Goal: Information Seeking & Learning: Learn about a topic

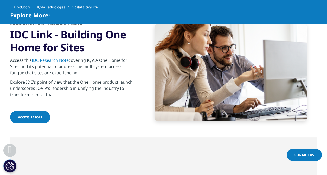
scroll to position [665, 0]
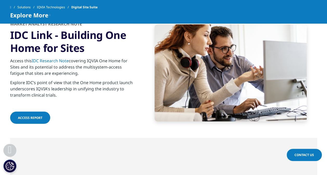
click at [36, 116] on span "ACCESS REPORT" at bounding box center [30, 118] width 24 height 4
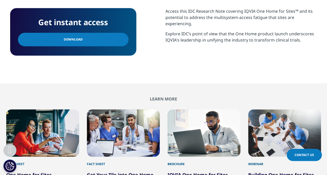
scroll to position [262, 0]
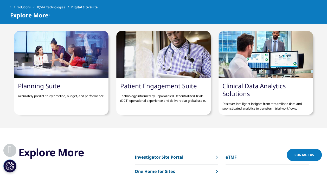
scroll to position [1108, 0]
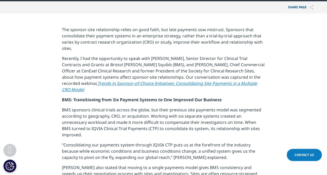
scroll to position [203, 0]
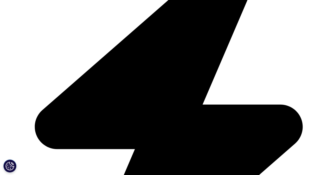
scroll to position [246, 0]
